Goal: Check status: Check status

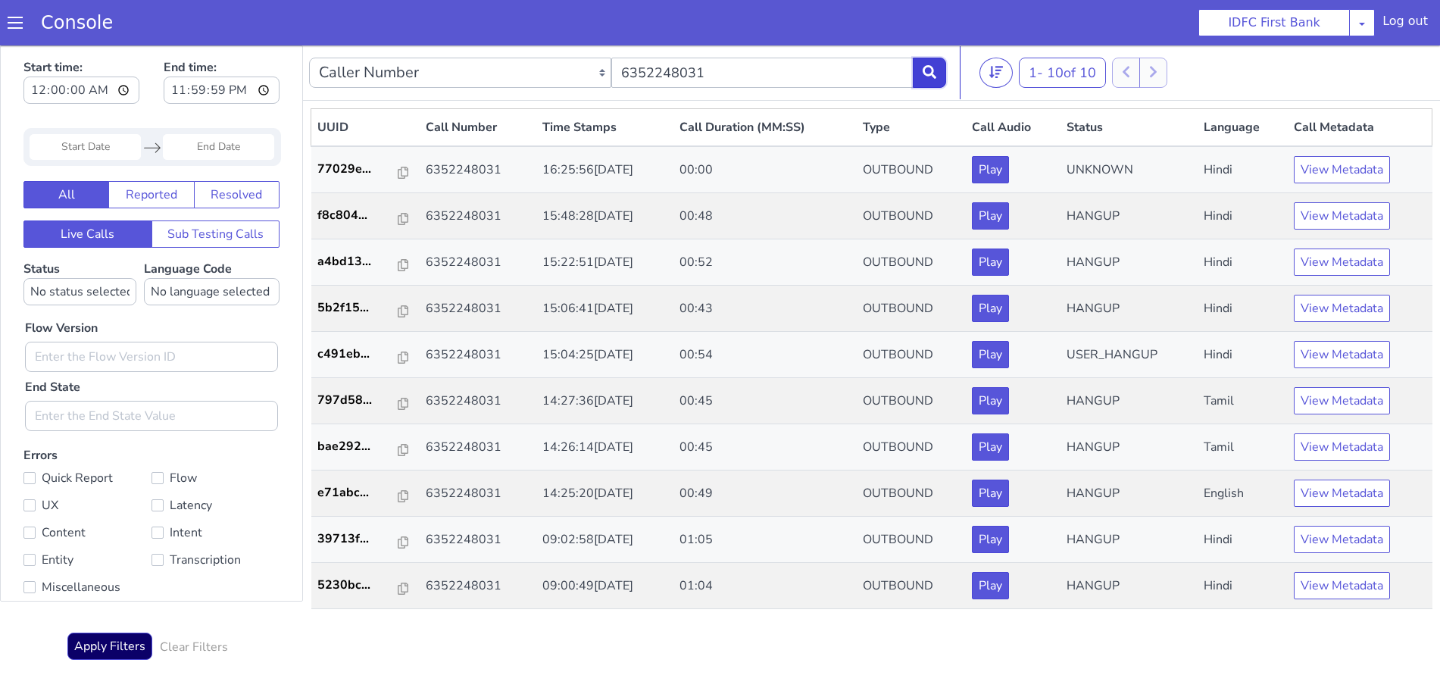
click at [928, 70] on icon at bounding box center [930, 72] width 14 height 14
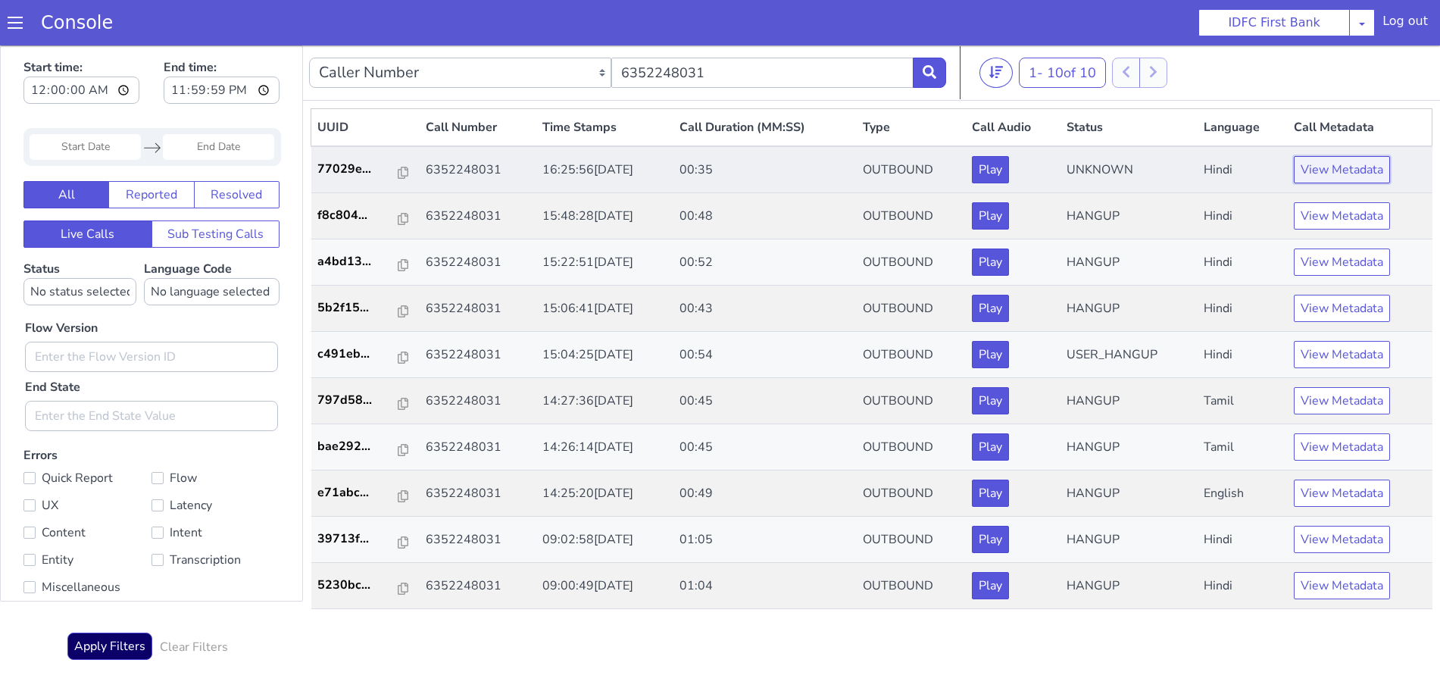
click at [1329, 169] on button "View Metadata" at bounding box center [1342, 169] width 96 height 27
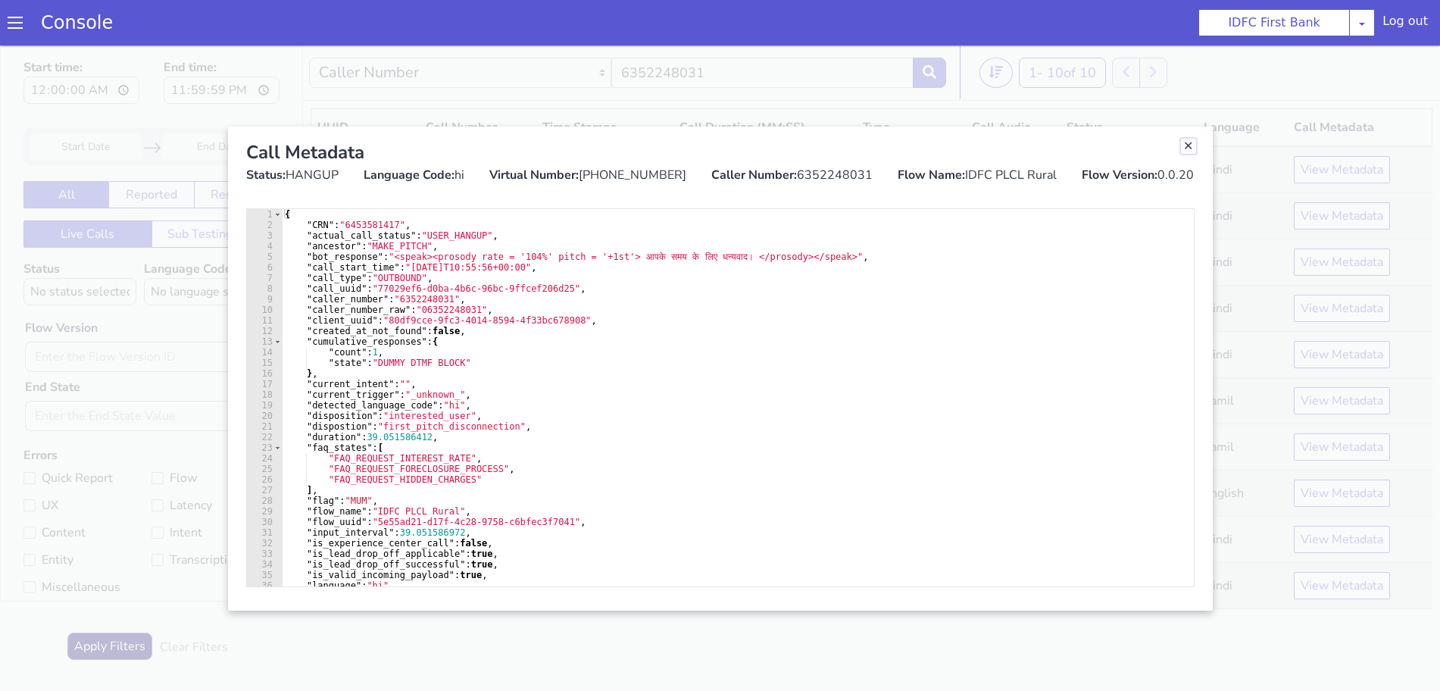
click at [1190, 144] on link "Close" at bounding box center [1188, 146] width 15 height 15
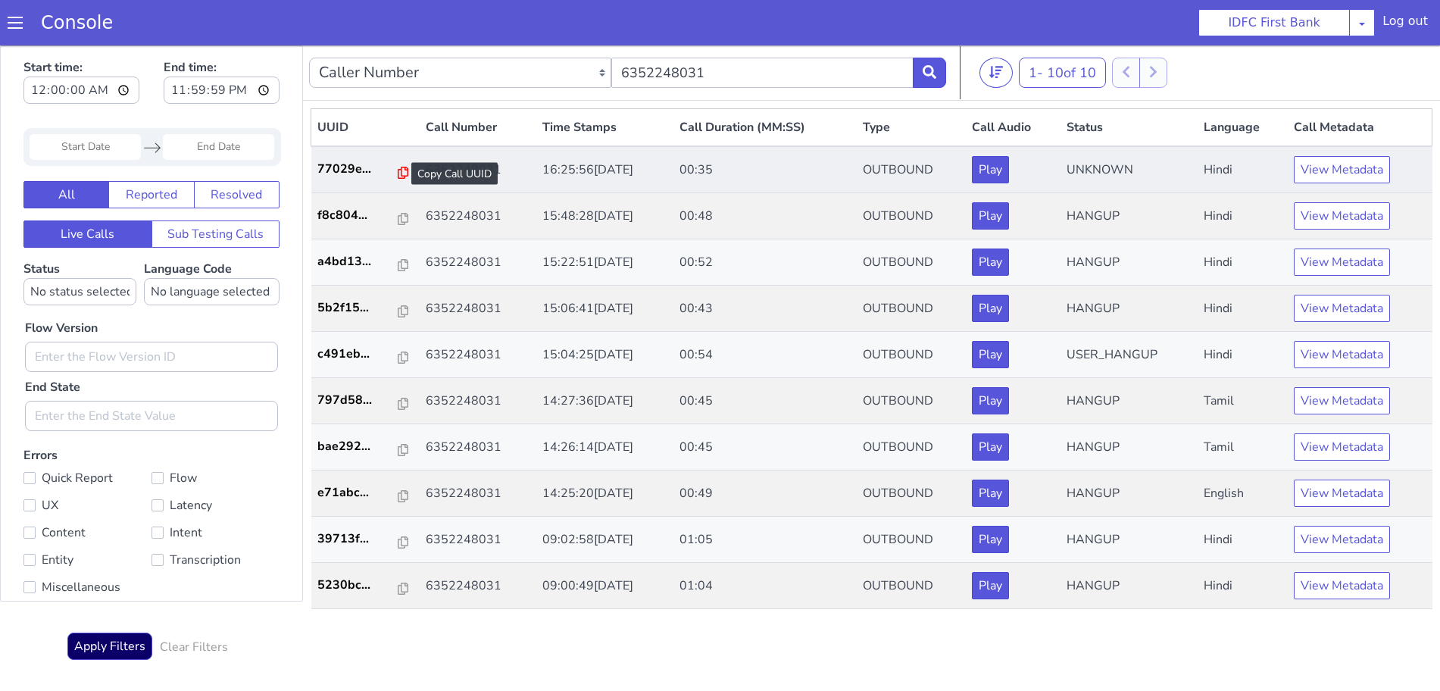
click at [398, 171] on icon at bounding box center [403, 173] width 11 height 12
